Goal: Task Accomplishment & Management: Manage account settings

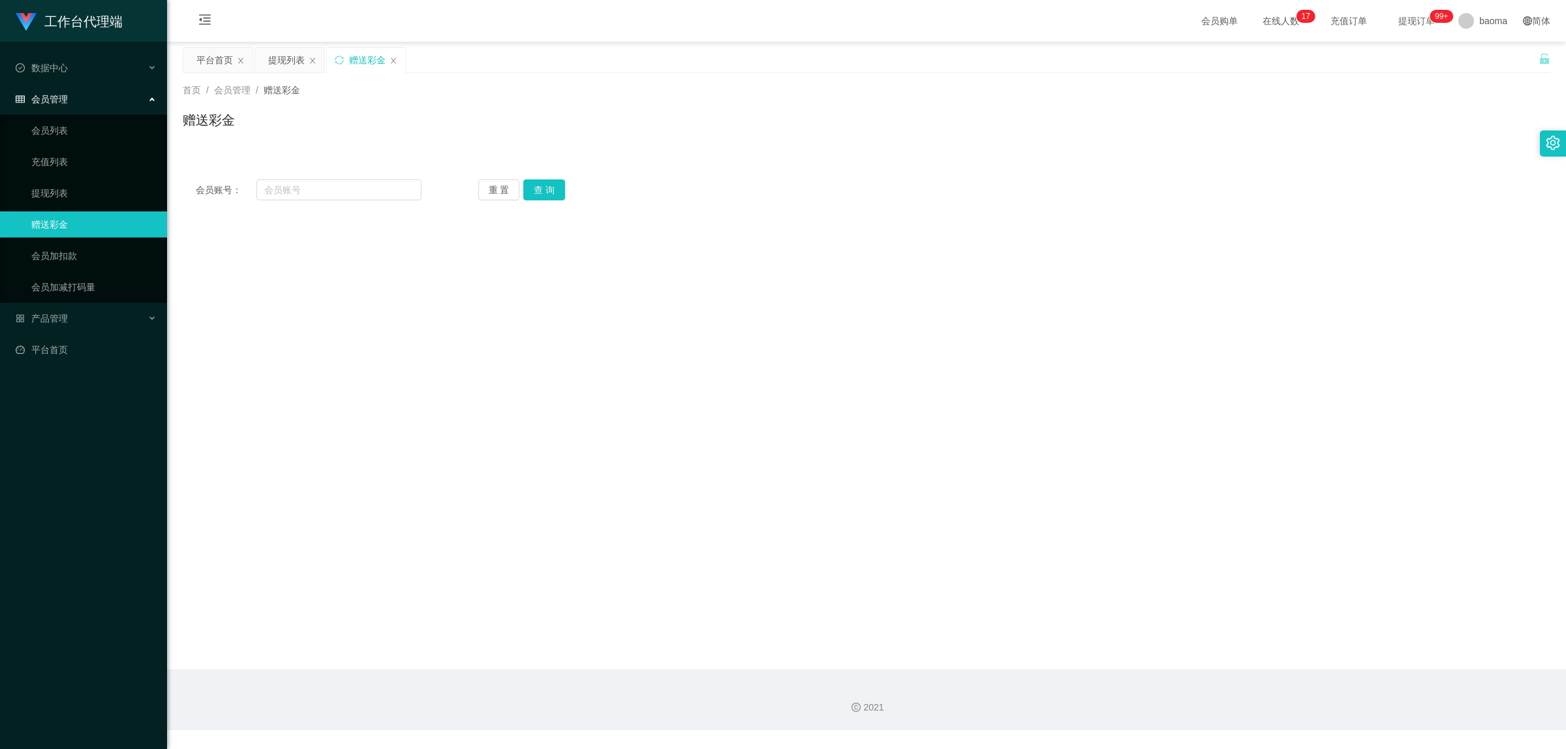
click at [307, 200] on div "会员账号： 重 置 查 询 会员账号 会员姓名 账号余额 操作类型 彩金加款 彩金扣款 金额 确 定" at bounding box center [866, 189] width 1367 height 47
click at [311, 192] on input "text" at bounding box center [338, 189] width 165 height 21
paste input "s88040136"
type input "s88040136"
click at [542, 186] on button "查 询" at bounding box center [544, 189] width 42 height 21
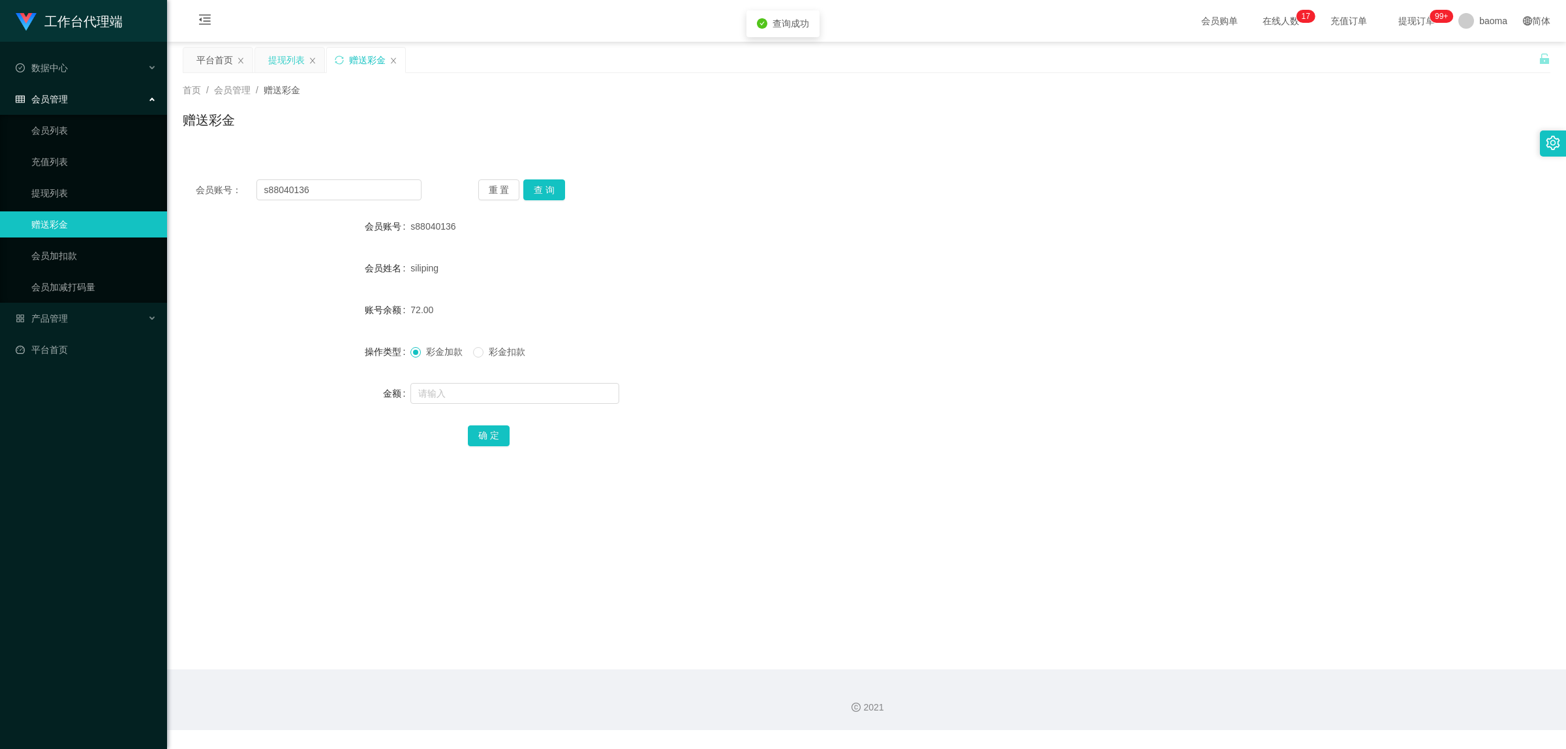
click at [281, 59] on div "提现列表" at bounding box center [286, 60] width 37 height 25
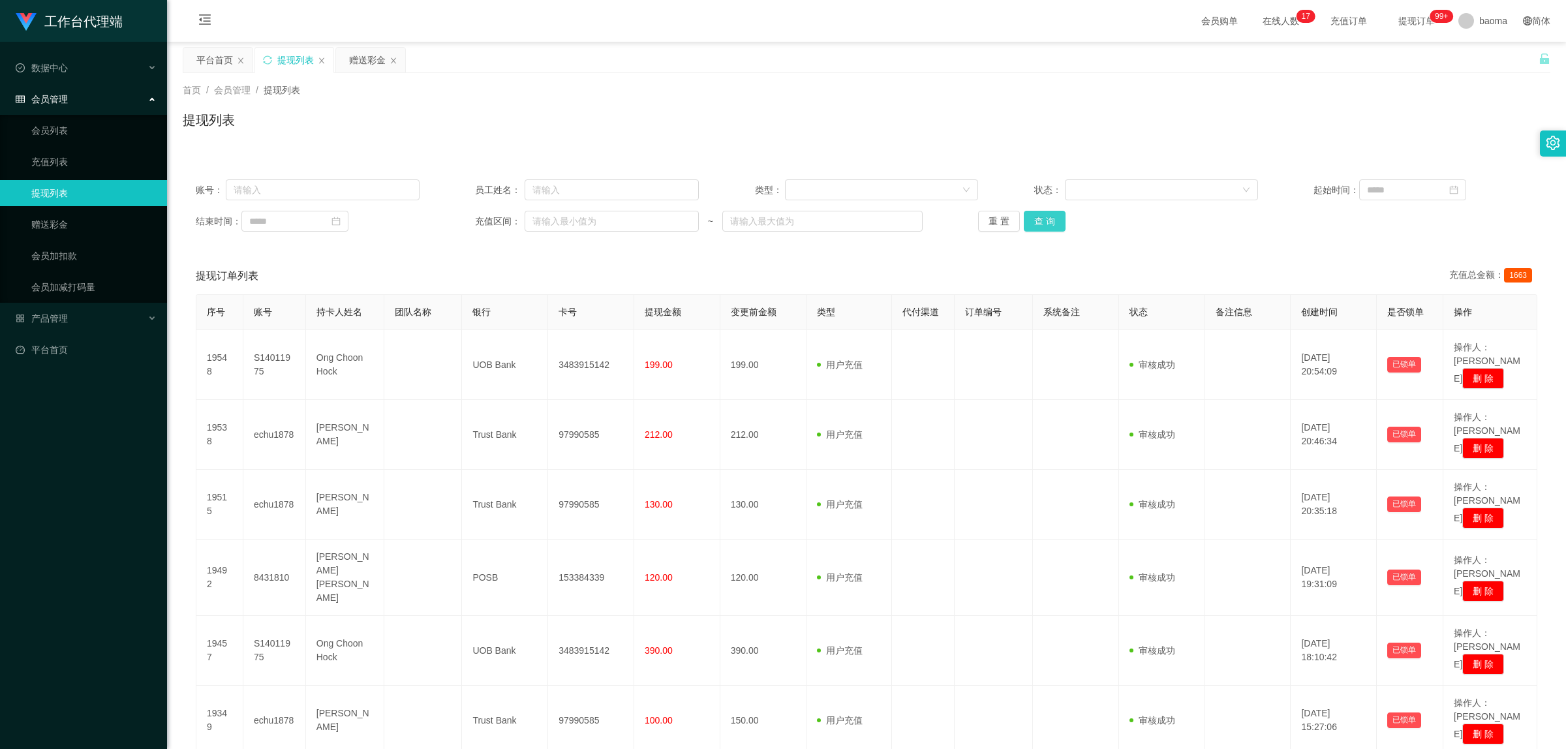
click at [1039, 222] on button "查 询" at bounding box center [1045, 221] width 42 height 21
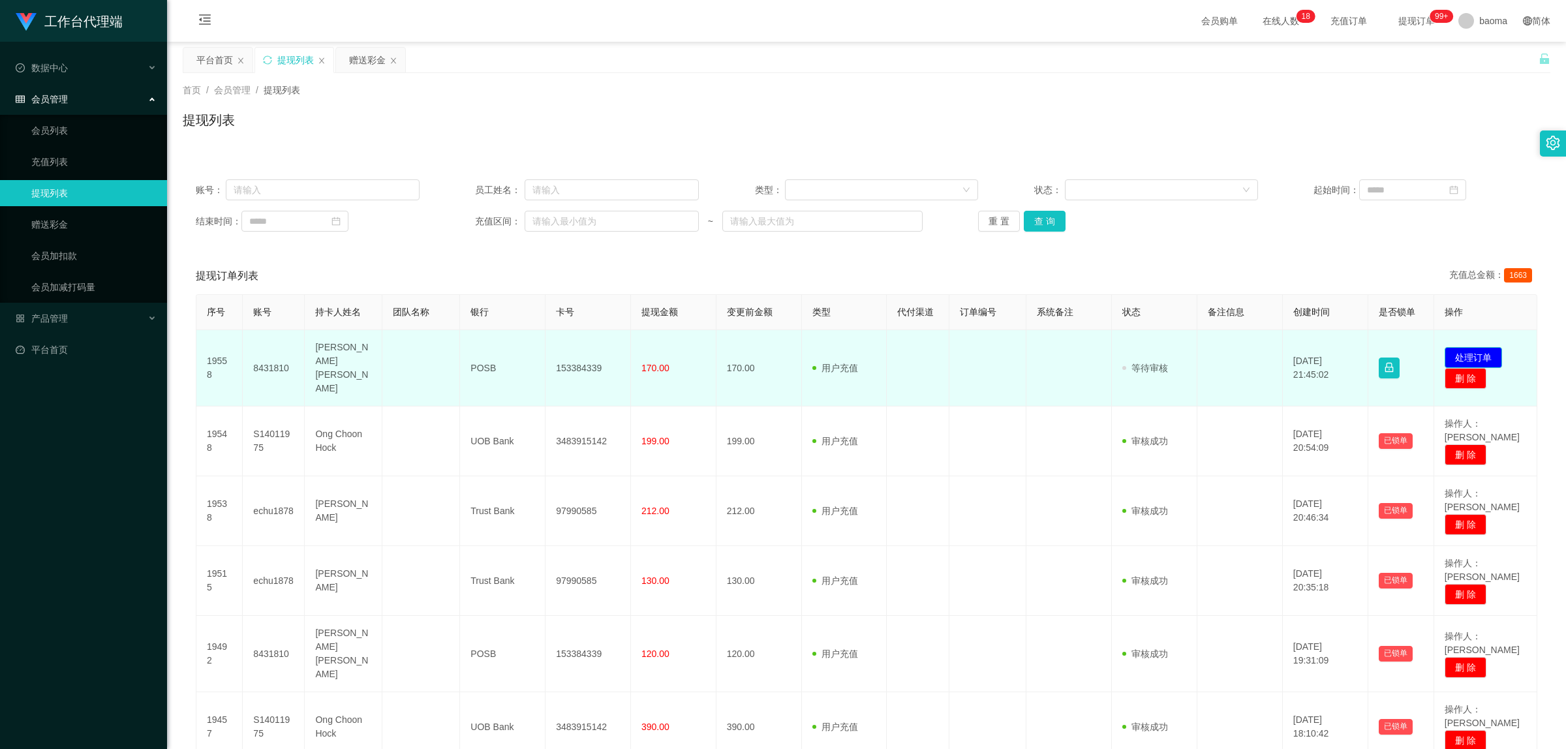
click at [1476, 347] on button "处理订单" at bounding box center [1472, 357] width 57 height 21
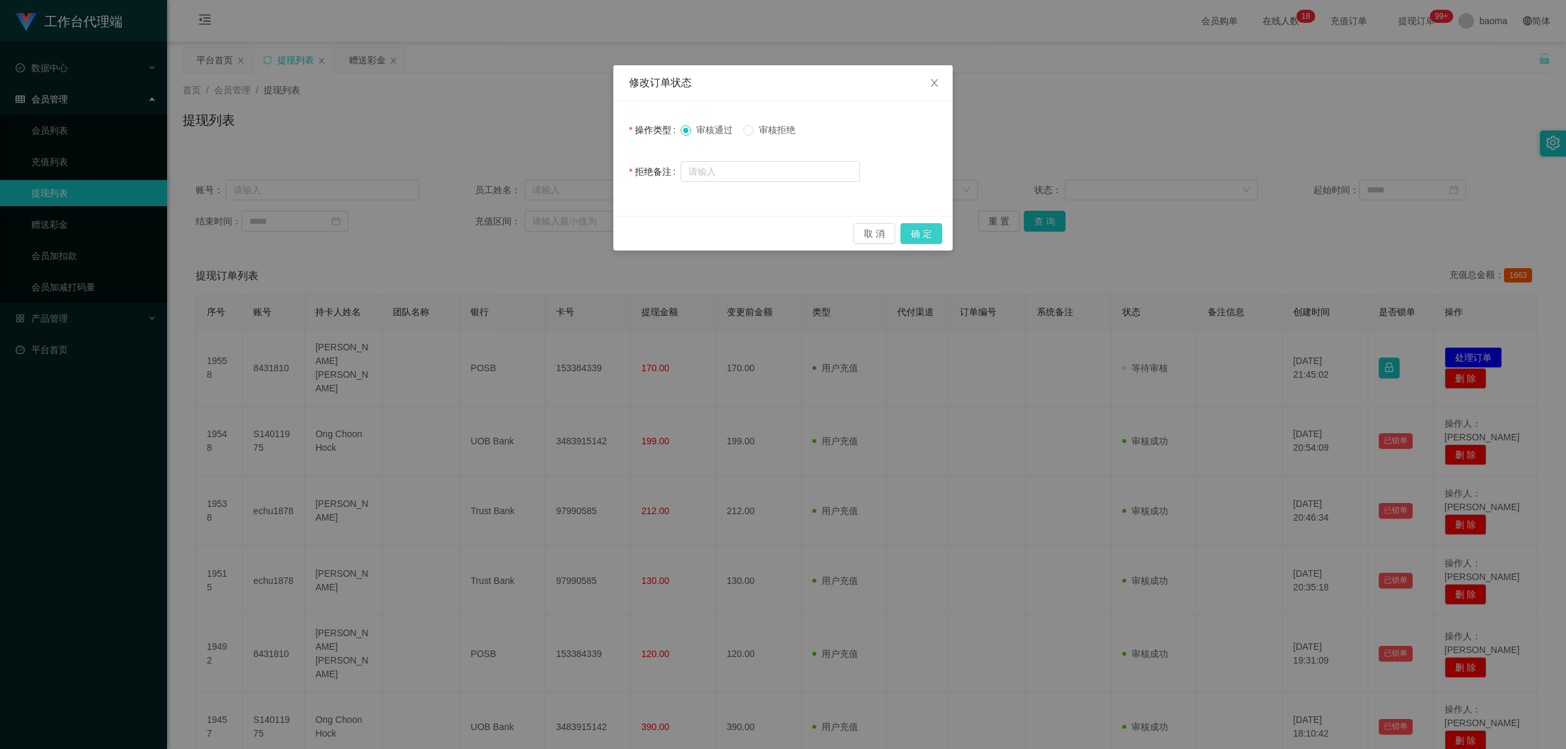
click at [931, 228] on button "确 定" at bounding box center [921, 233] width 42 height 21
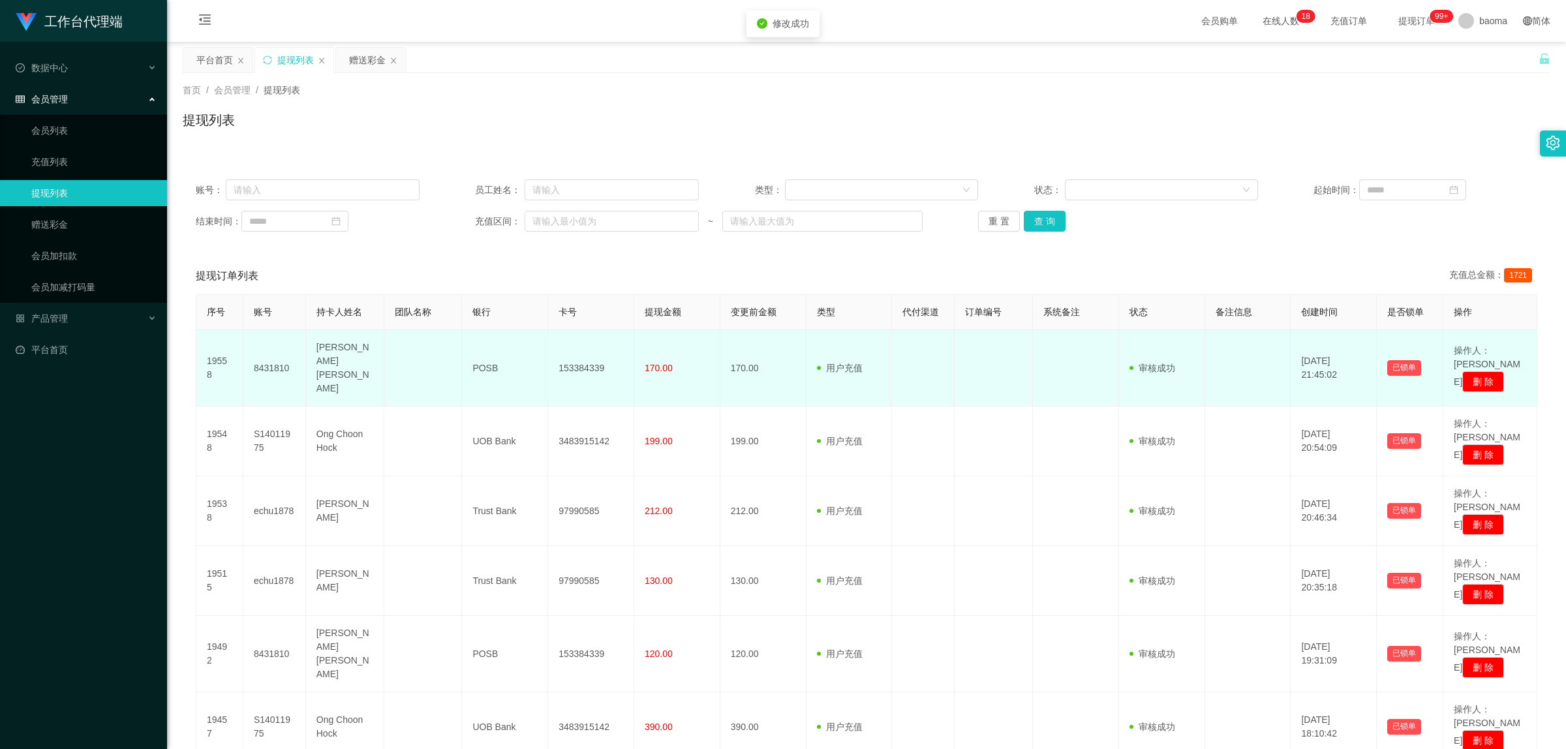
click at [592, 354] on td "153384339" at bounding box center [591, 368] width 86 height 76
copy td "153384339"
